Goal: Transaction & Acquisition: Book appointment/travel/reservation

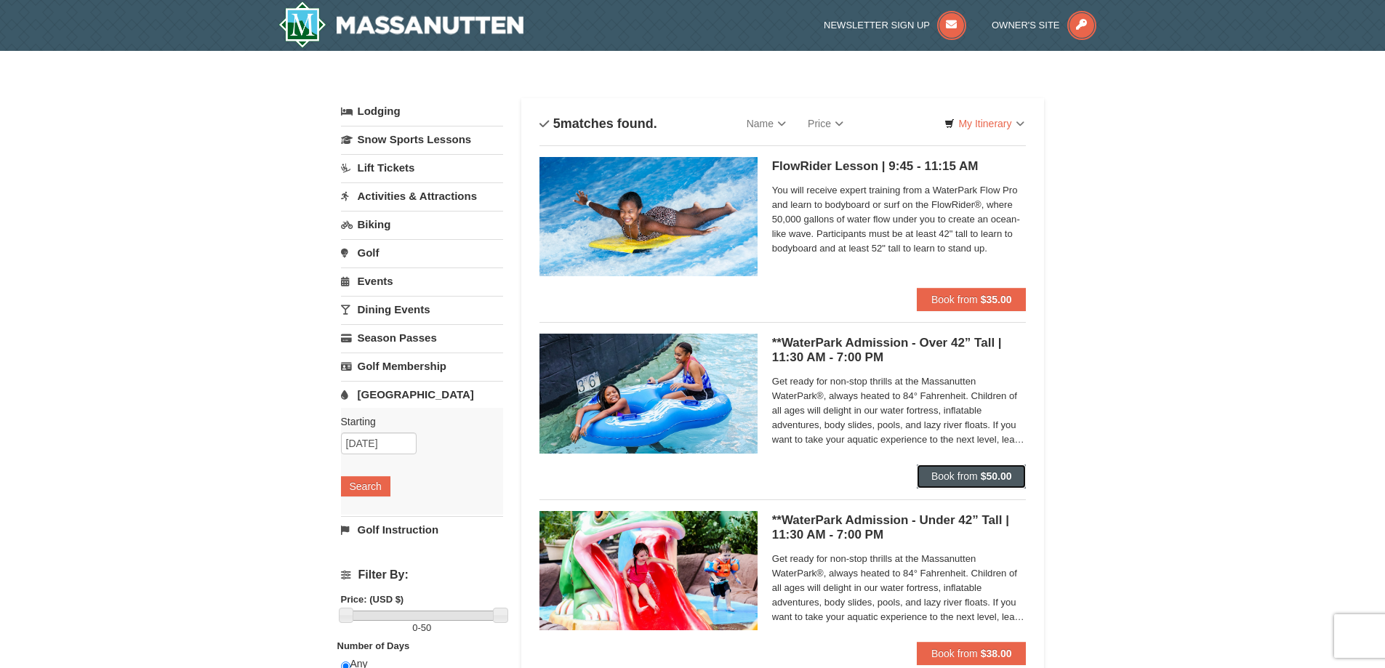
click at [965, 481] on span "Book from" at bounding box center [954, 476] width 47 height 12
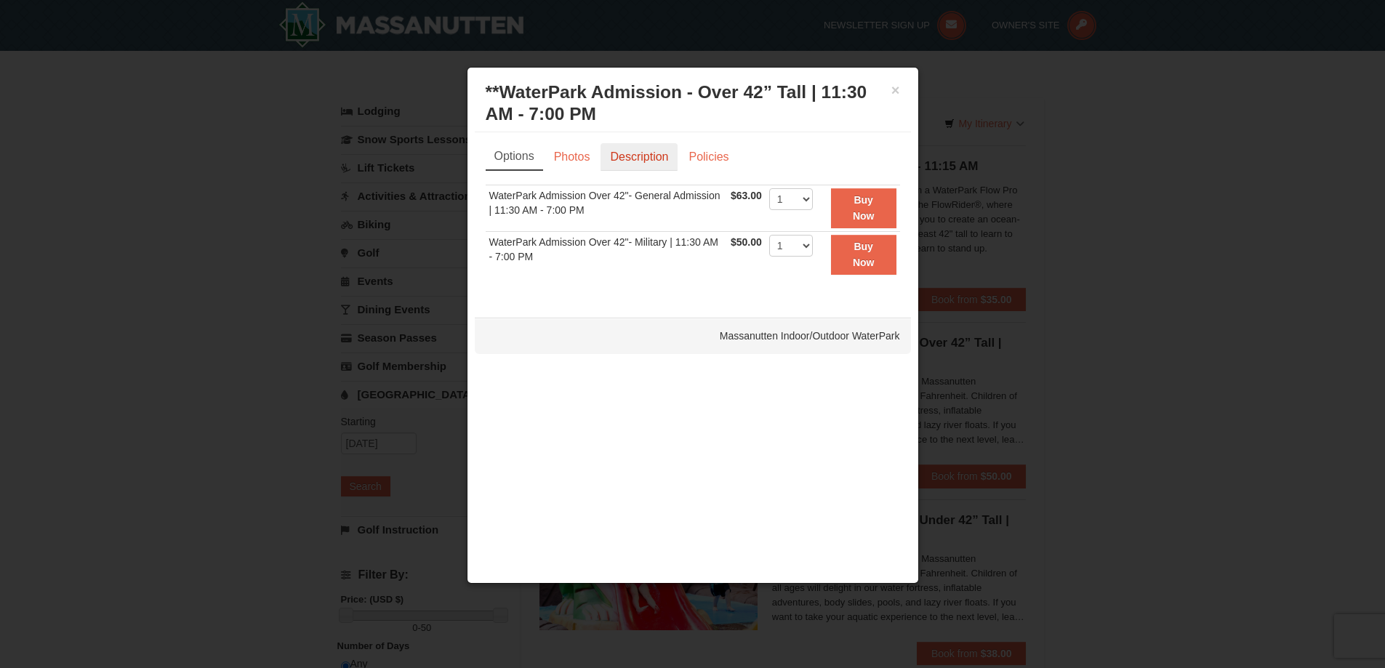
click at [640, 165] on link "Description" at bounding box center [638, 157] width 77 height 28
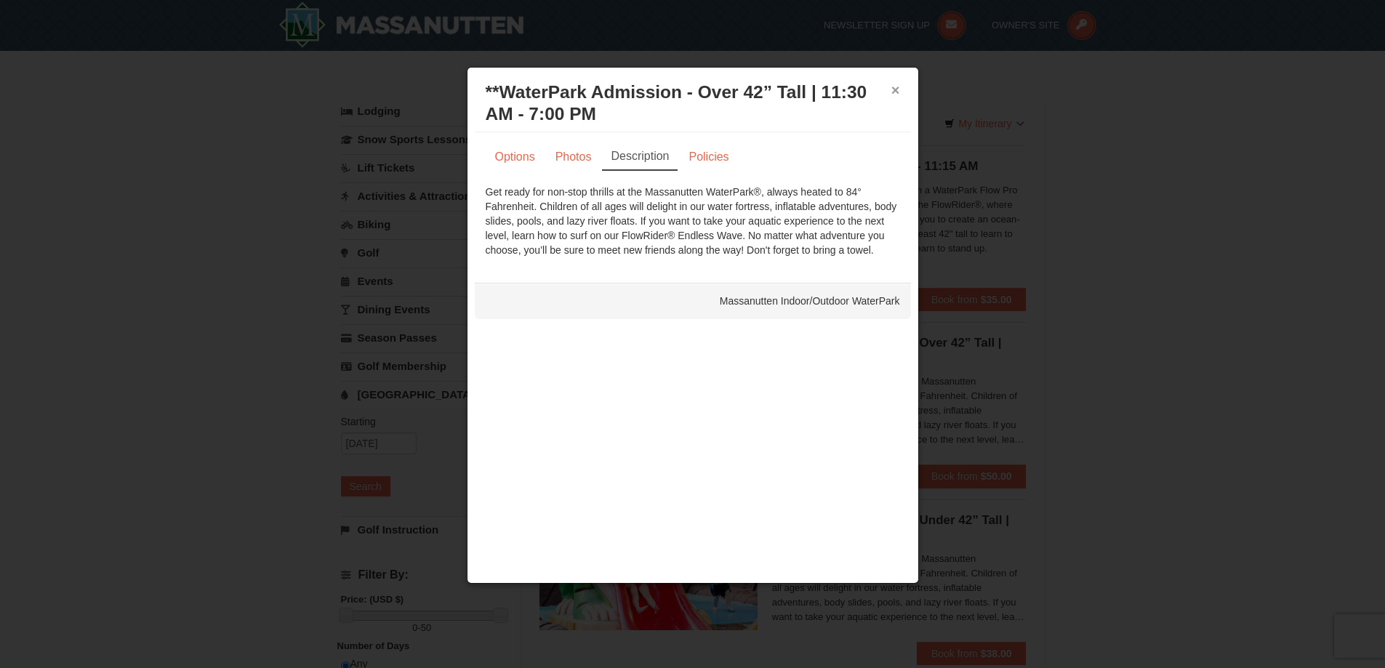
click at [892, 95] on button "×" at bounding box center [895, 90] width 9 height 15
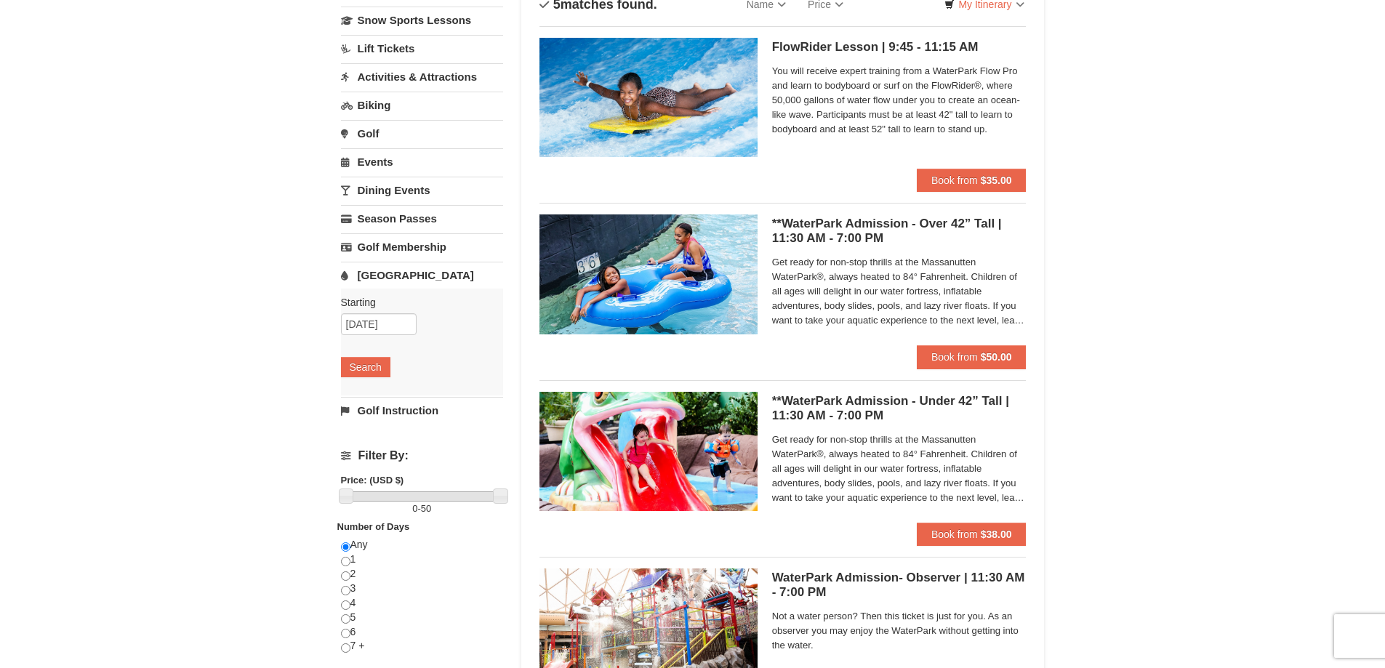
scroll to position [145, 0]
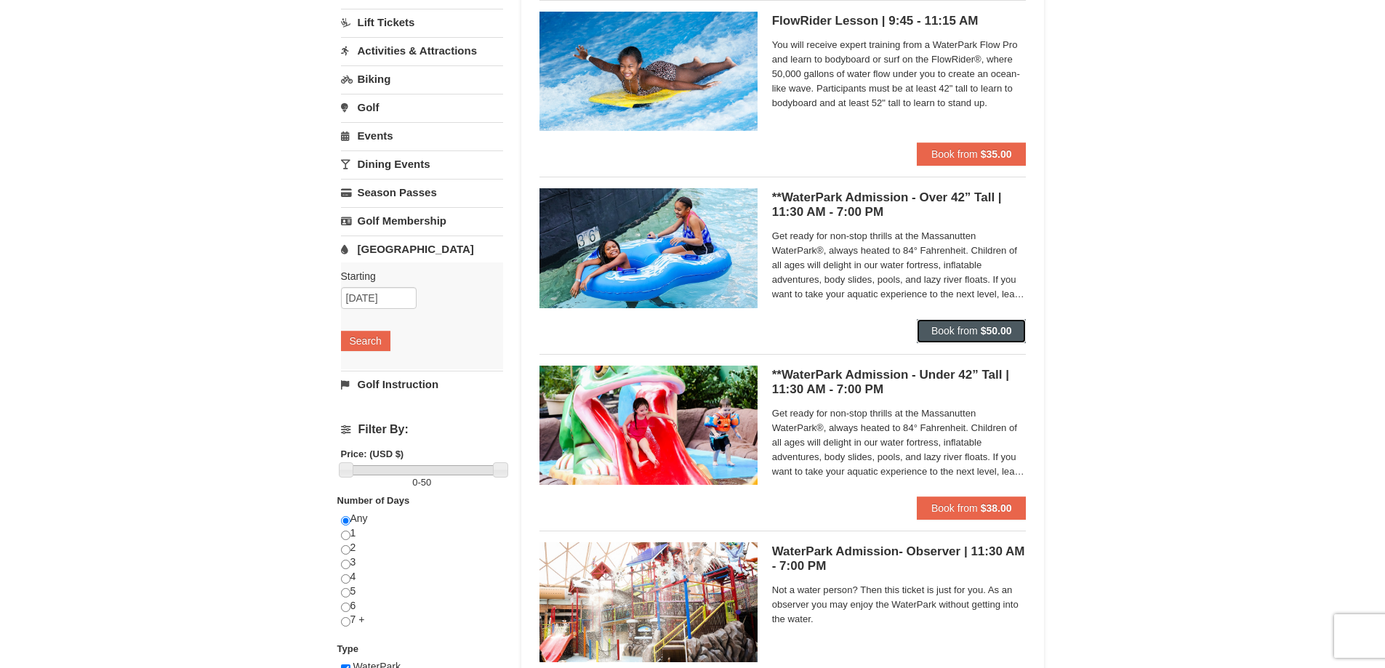
click at [978, 331] on button "Book from $50.00" at bounding box center [972, 330] width 110 height 23
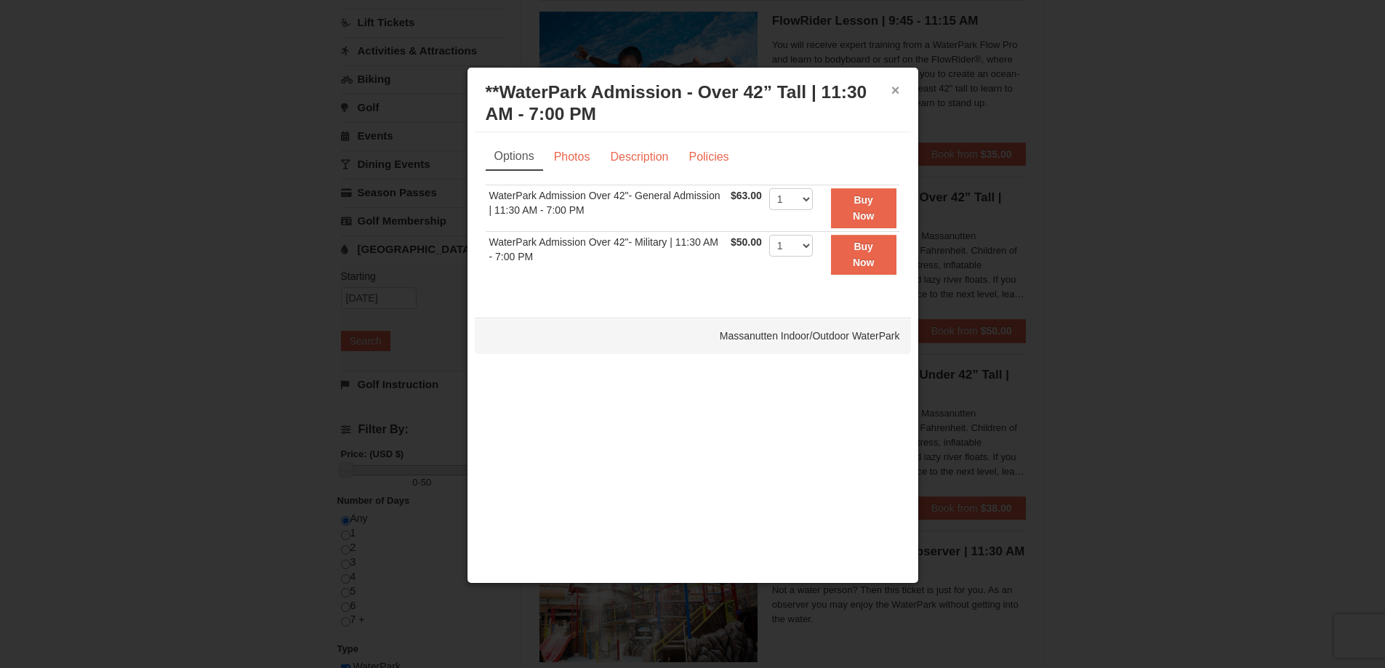
click at [898, 89] on button "×" at bounding box center [895, 90] width 9 height 15
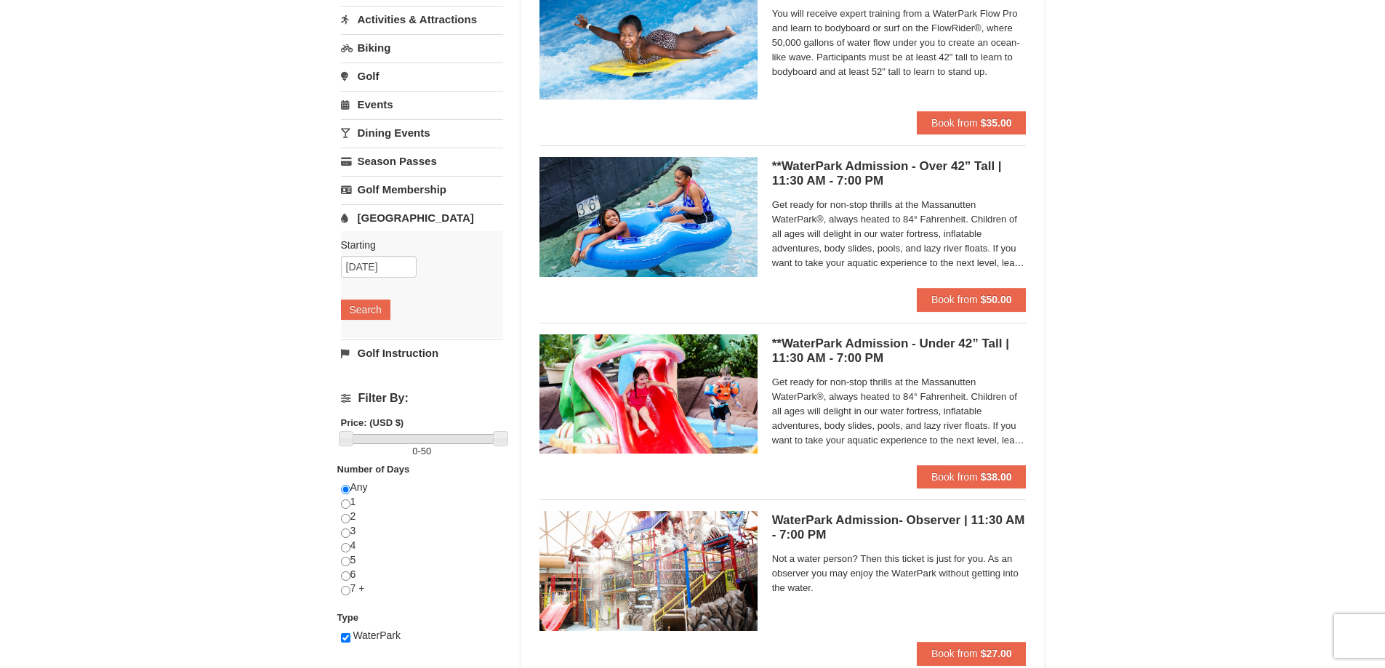
scroll to position [218, 0]
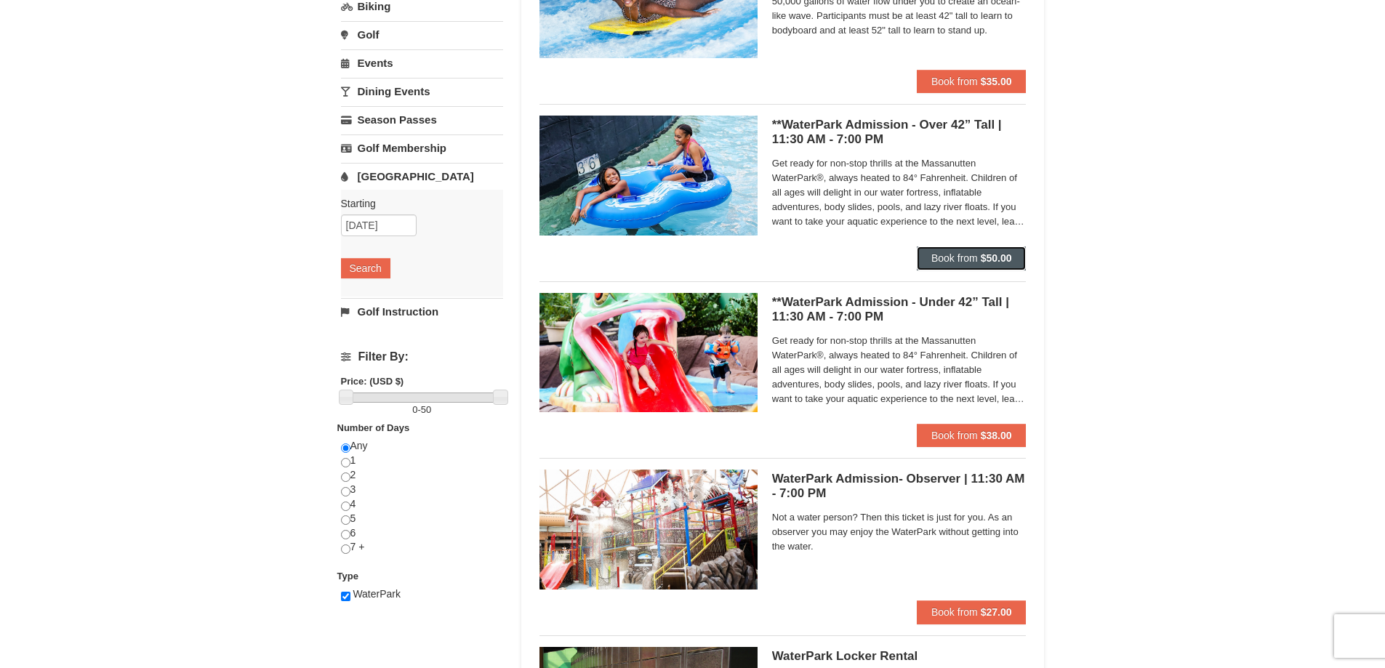
click at [960, 259] on span "Book from" at bounding box center [954, 258] width 47 height 12
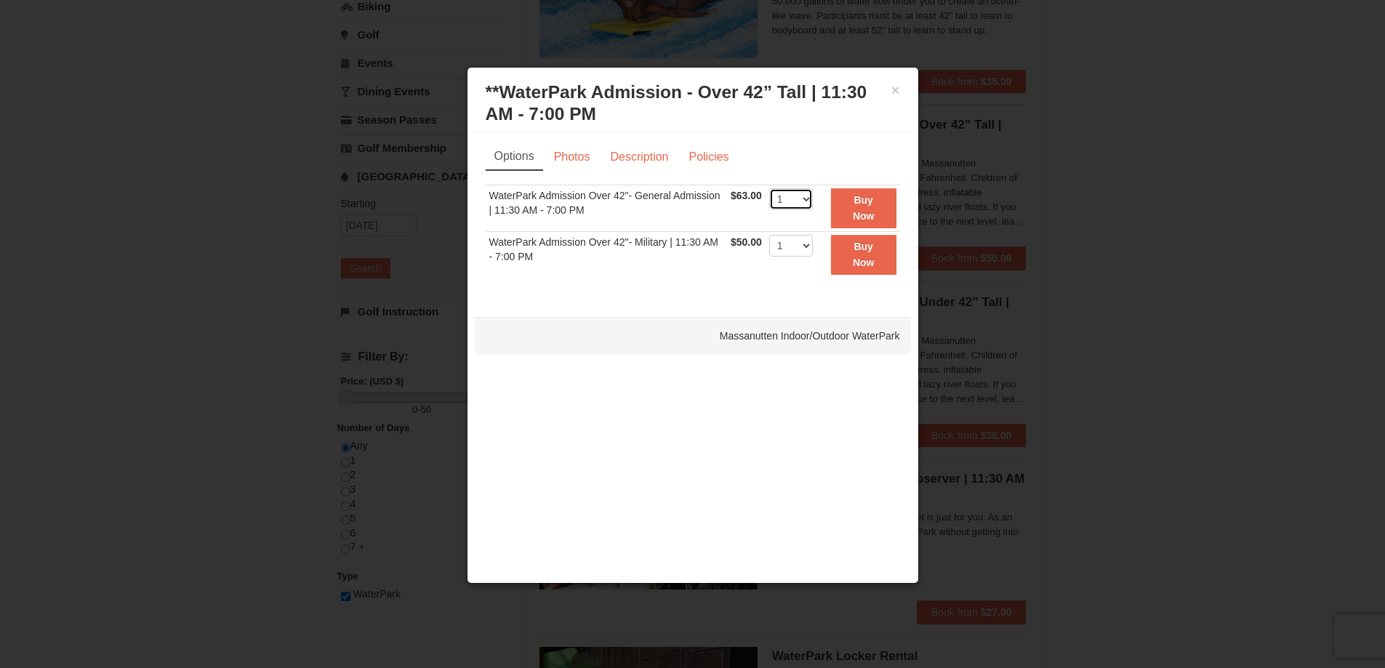
click at [802, 203] on select "1 2 3 4 5 6 7 8 9 10 11 12 13 14 15 16 17 18 19 20 21 22" at bounding box center [791, 199] width 44 height 22
click at [642, 148] on link "Description" at bounding box center [638, 157] width 77 height 28
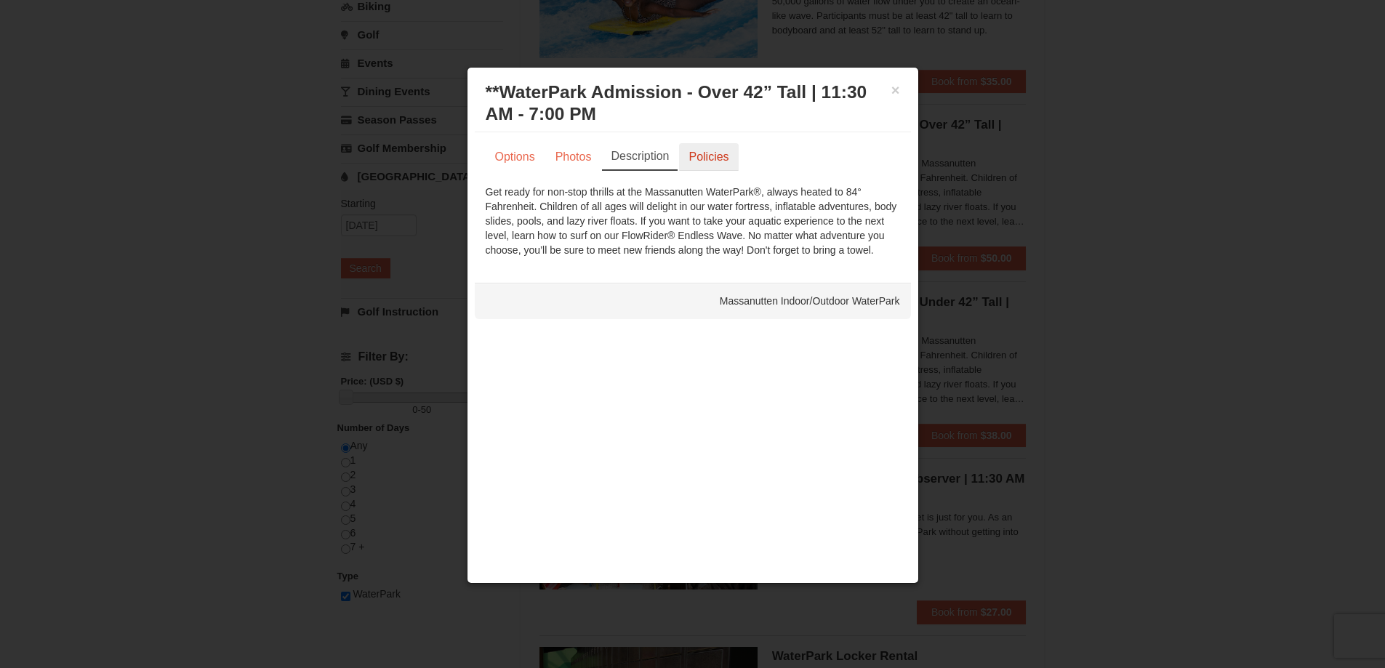
click at [696, 151] on link "Policies" at bounding box center [708, 157] width 59 height 28
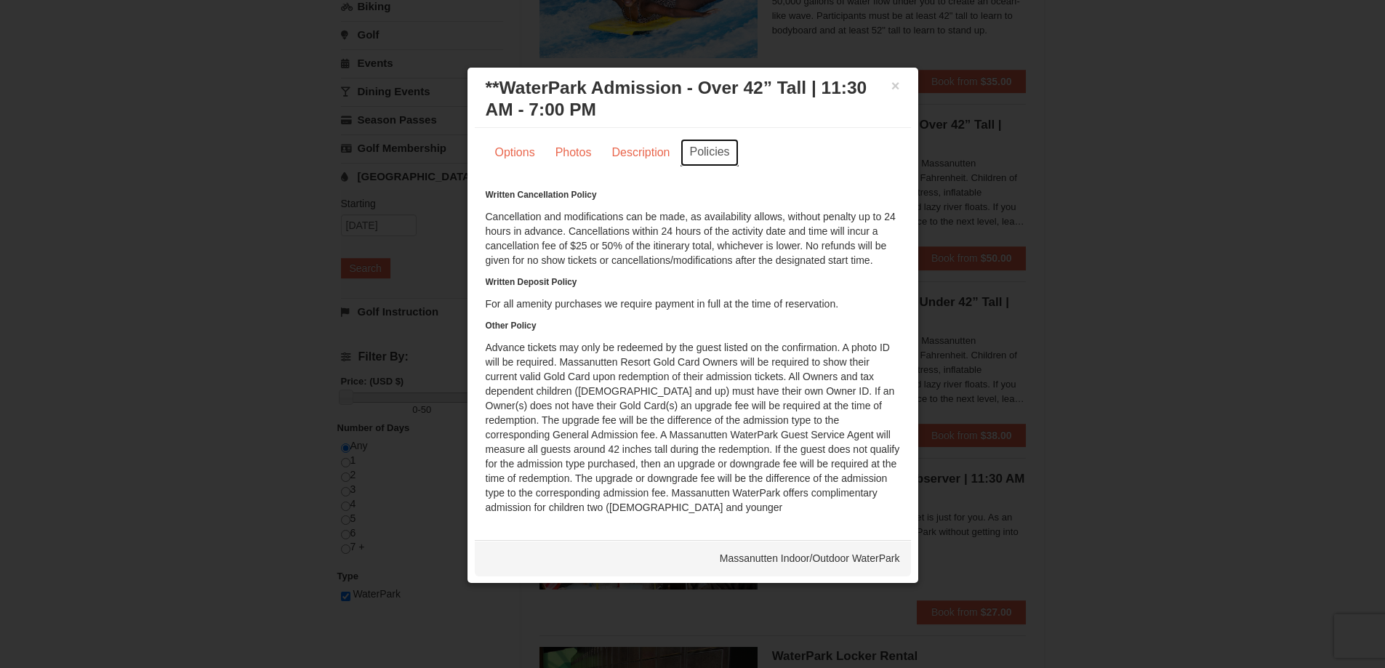
scroll to position [5, 0]
click at [891, 85] on button "×" at bounding box center [895, 85] width 9 height 15
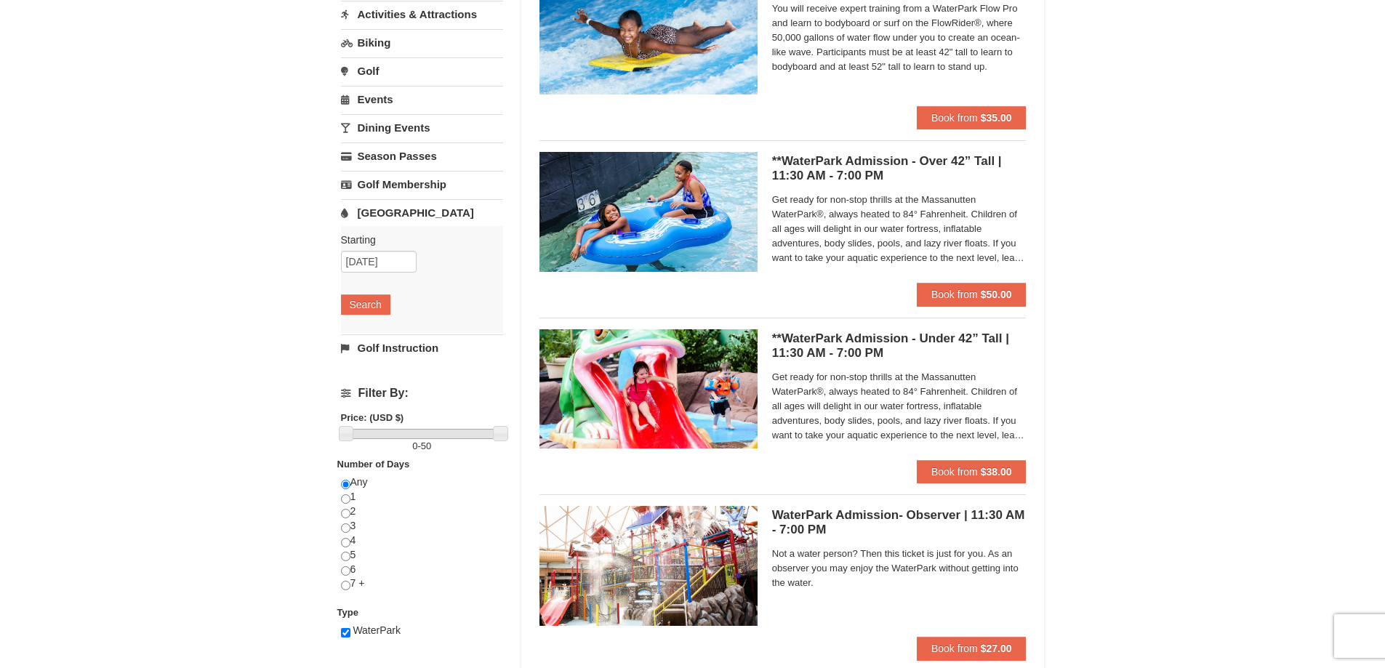
scroll to position [218, 0]
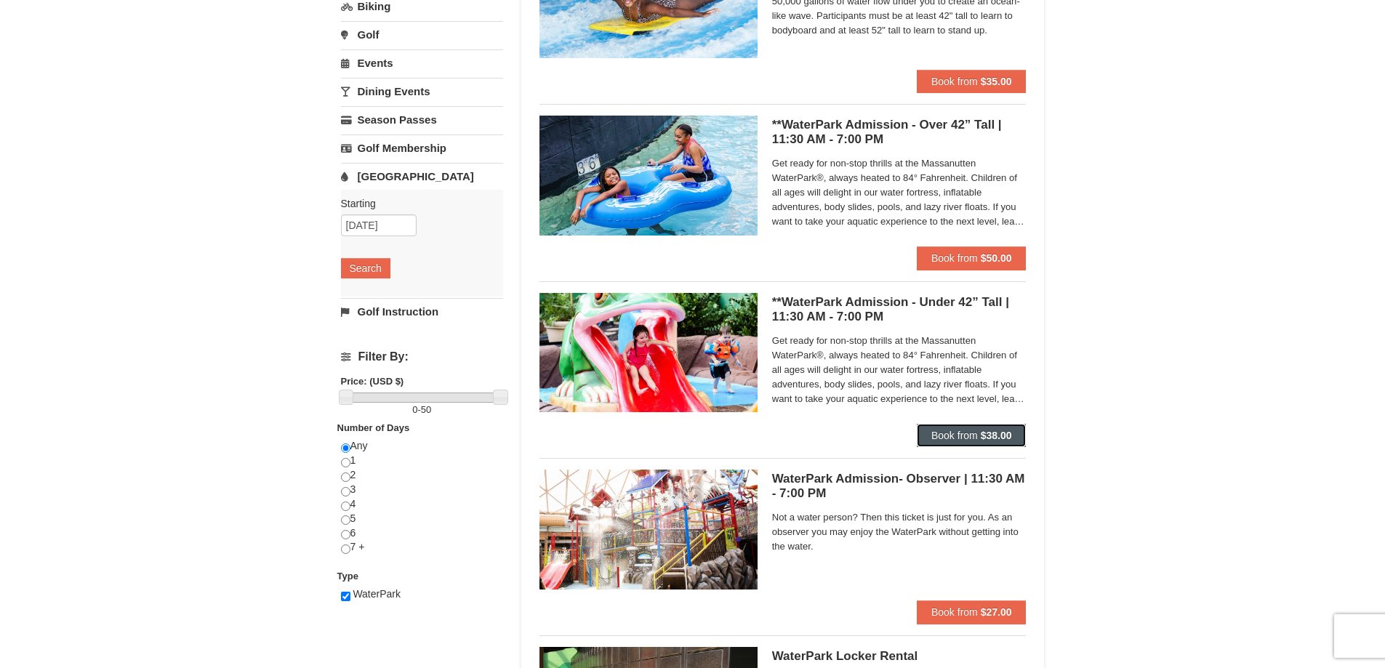
click at [935, 434] on span "Book from" at bounding box center [954, 436] width 47 height 12
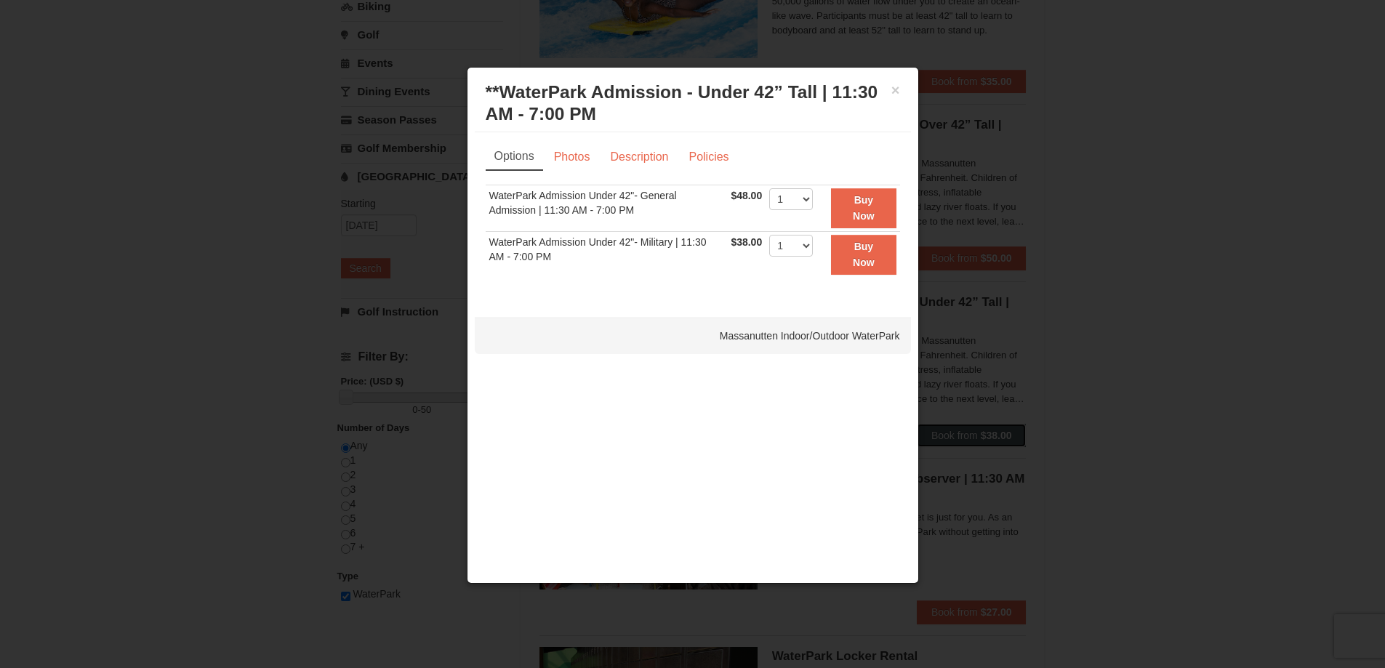
scroll to position [0, 0]
click at [897, 93] on button "×" at bounding box center [895, 90] width 9 height 15
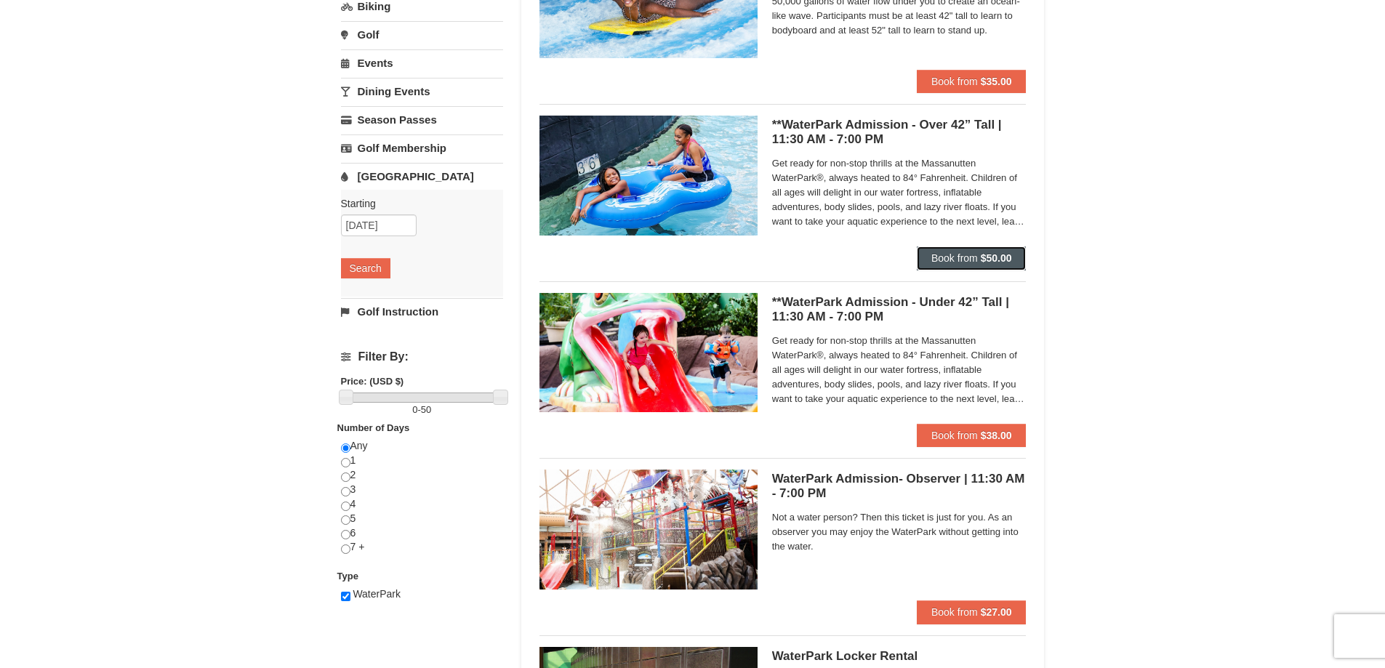
click at [938, 258] on span "Book from" at bounding box center [954, 258] width 47 height 12
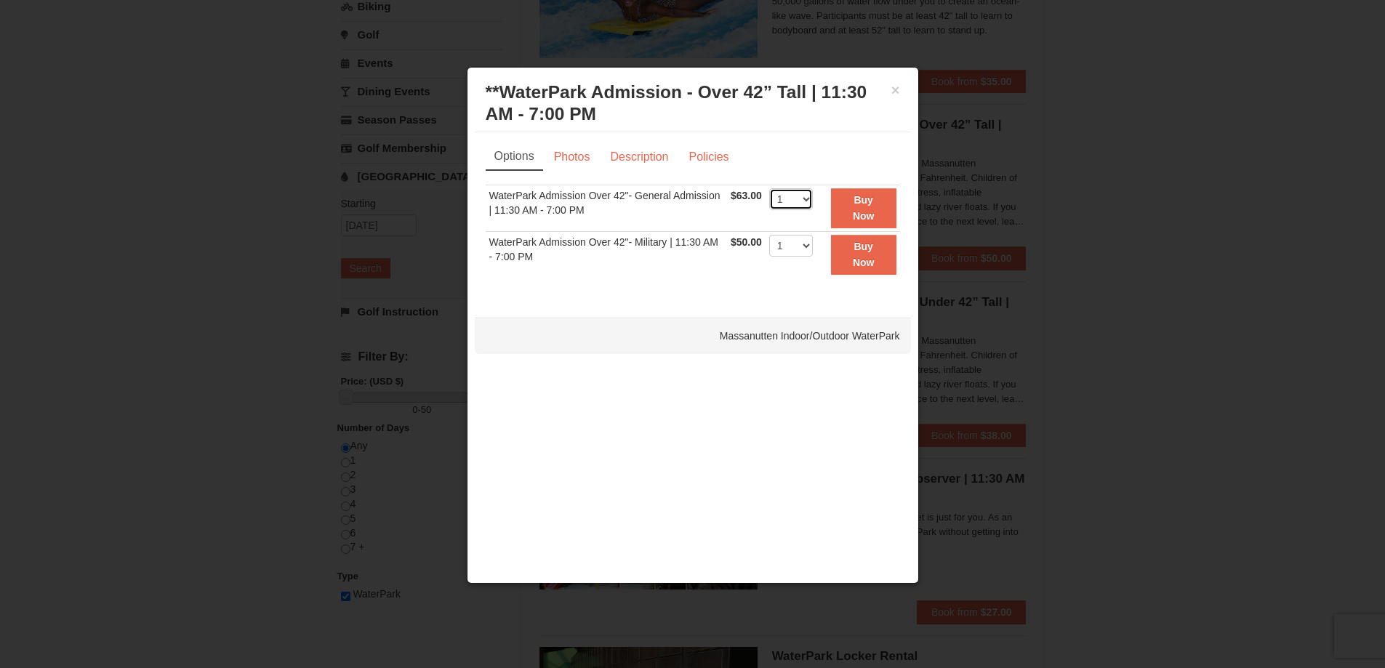
click at [803, 203] on select "1 2 3 4 5 6 7 8 9 10 11 12 13 14 15 16 17 18 19 20 21 22" at bounding box center [791, 199] width 44 height 22
click at [894, 84] on button "×" at bounding box center [895, 90] width 9 height 15
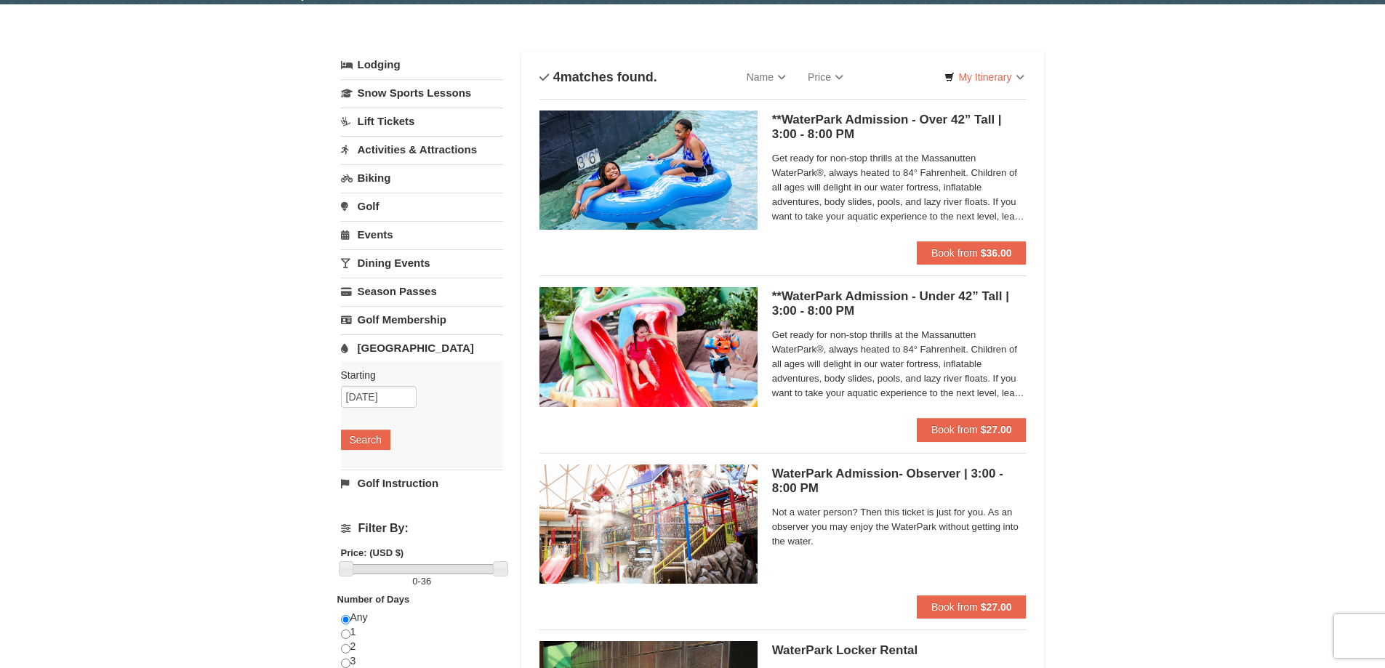
scroll to position [73, 0]
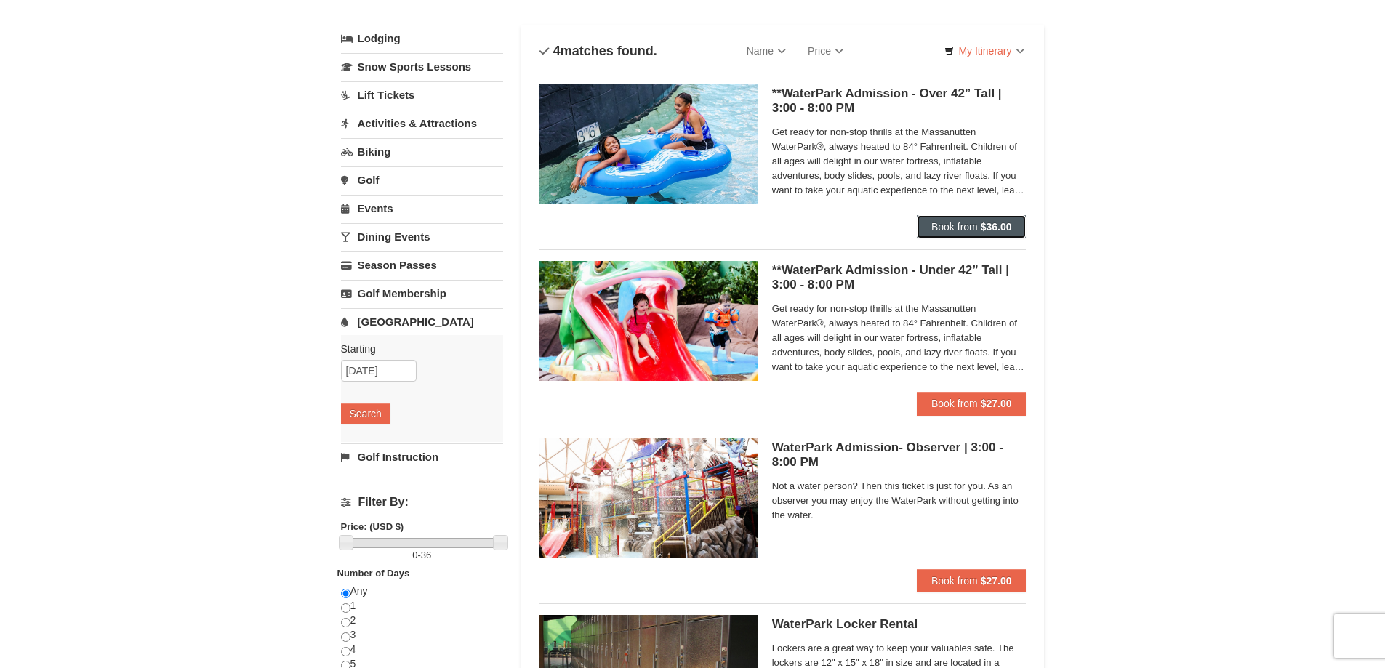
click at [962, 225] on span "Book from" at bounding box center [954, 227] width 47 height 12
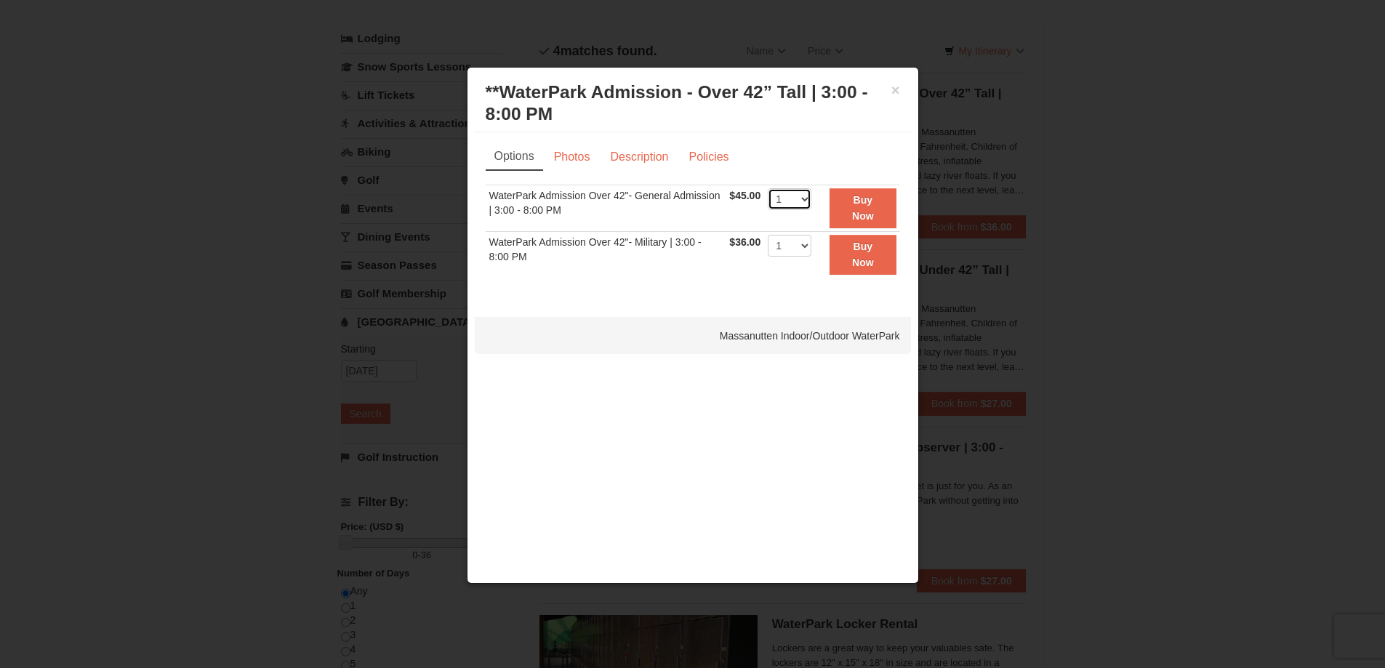
click at [806, 201] on select "1 2 3 4 5 6 7 8 9 10 11 12 13 14 15 16 17 18 19 20 21 22" at bounding box center [790, 199] width 44 height 22
select select "3"
click at [768, 188] on select "1 2 3 4 5 6 7 8 9 10 11 12 13 14 15 16 17 18 19 20 21 22" at bounding box center [790, 199] width 44 height 22
click at [896, 96] on button "×" at bounding box center [895, 90] width 9 height 15
